Goal: Task Accomplishment & Management: Use online tool/utility

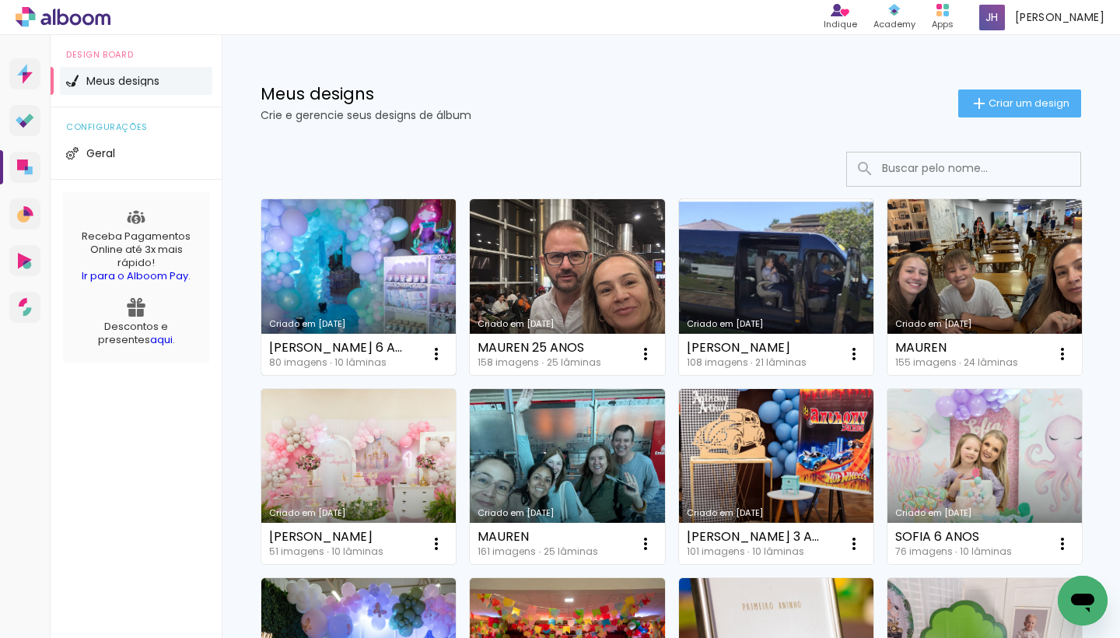
click at [345, 257] on link "Criado em [DATE]" at bounding box center [358, 287] width 194 height 176
